Goal: Task Accomplishment & Management: Manage account settings

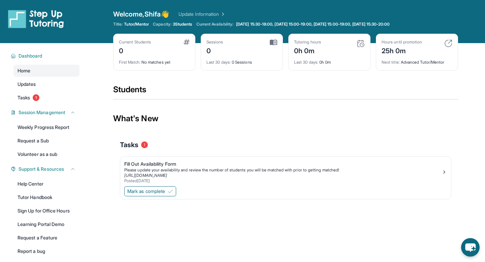
click at [142, 37] on div "Current Students 0 First Match : No matches yet" at bounding box center [154, 52] width 82 height 37
click at [184, 42] on img at bounding box center [187, 41] width 6 height 5
click at [185, 23] on span "3 Students" at bounding box center [183, 24] width 20 height 5
drag, startPoint x: 190, startPoint y: 24, endPoint x: 185, endPoint y: 24, distance: 5.4
click at [185, 24] on span "3 Students" at bounding box center [183, 24] width 20 height 5
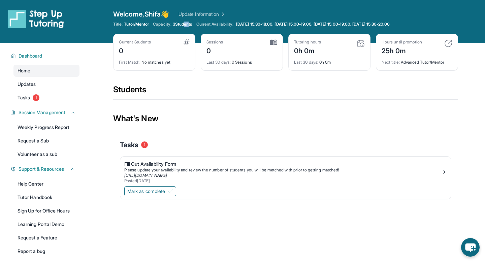
click at [199, 13] on link "Update Information" at bounding box center [202, 14] width 47 height 7
click at [41, 96] on link "Tasks 1" at bounding box center [46, 98] width 66 height 12
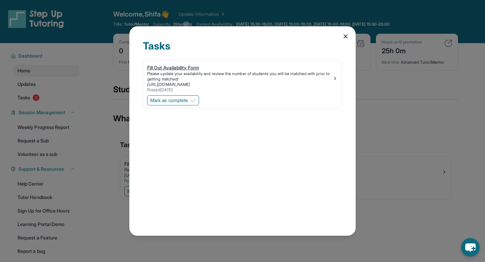
click at [332, 79] on div "Please update your availability and review the number of students you will be m…" at bounding box center [239, 76] width 185 height 11
click at [349, 38] on icon at bounding box center [346, 36] width 7 height 7
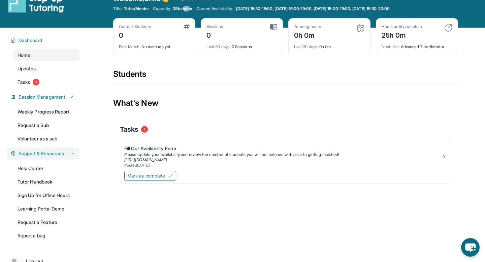
scroll to position [14, 0]
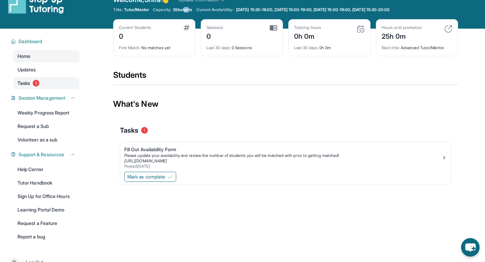
click at [36, 83] on span "1" at bounding box center [36, 83] width 7 height 7
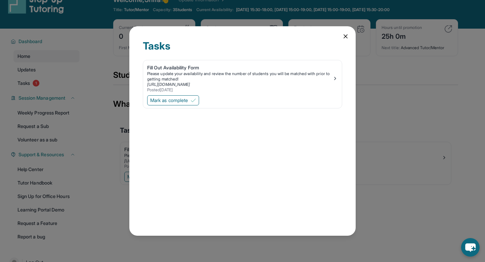
click at [44, 66] on div "Tasks Fill Out Availability Form Please update your availability and review the…" at bounding box center [242, 131] width 485 height 262
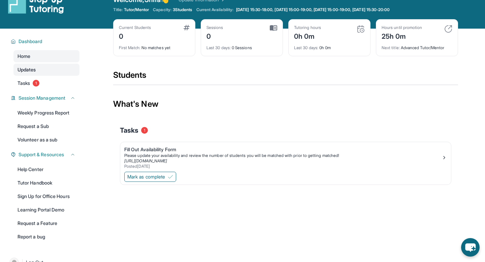
click at [52, 69] on link "Updates" at bounding box center [46, 70] width 66 height 12
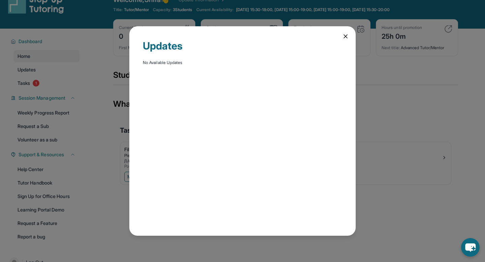
click at [344, 36] on icon at bounding box center [346, 36] width 7 height 7
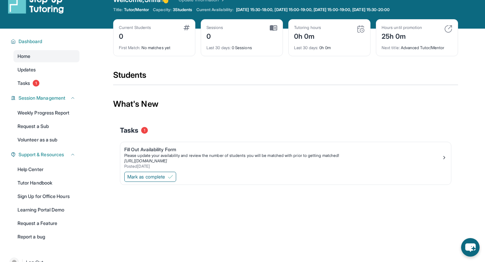
scroll to position [0, 0]
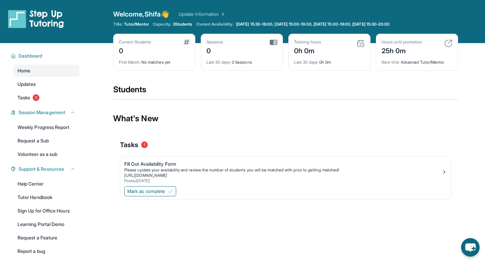
click at [196, 16] on link "Update Information" at bounding box center [202, 14] width 47 height 7
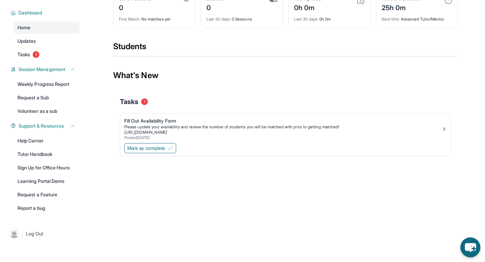
click at [467, 243] on icon "chat-button" at bounding box center [471, 248] width 20 height 20
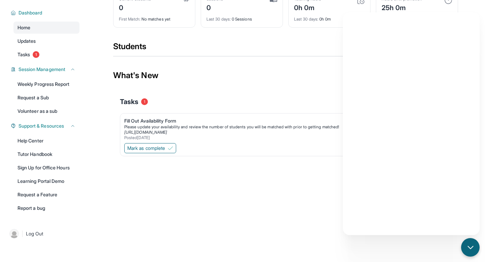
scroll to position [0, 0]
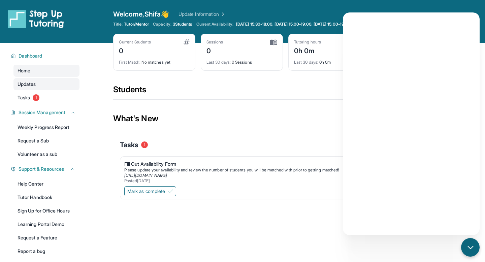
click at [41, 86] on link "Updates" at bounding box center [46, 84] width 66 height 12
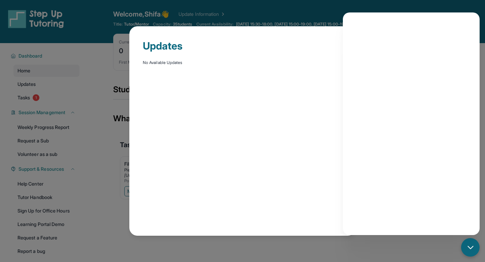
click at [57, 118] on div "Updates No Available Updates" at bounding box center [242, 131] width 485 height 262
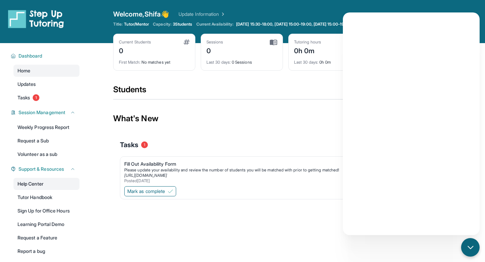
click at [46, 184] on link "Help Center" at bounding box center [46, 184] width 66 height 12
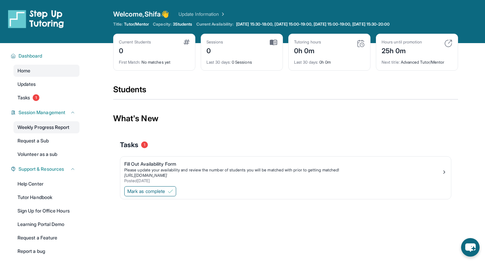
click at [49, 130] on link "Weekly Progress Report" at bounding box center [46, 127] width 66 height 12
